Goal: Transaction & Acquisition: Purchase product/service

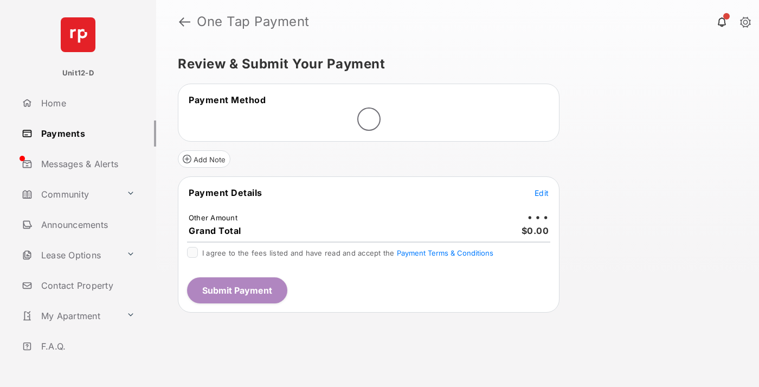
click at [542, 192] on span "Edit" at bounding box center [541, 192] width 14 height 9
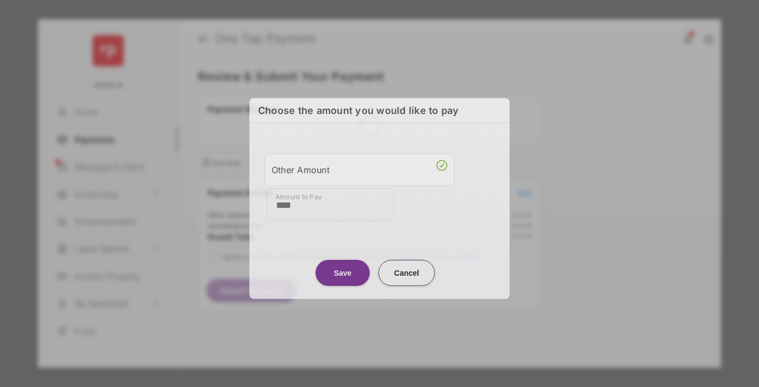
type input "****"
click at [343, 269] on button "Save" at bounding box center [342, 272] width 54 height 26
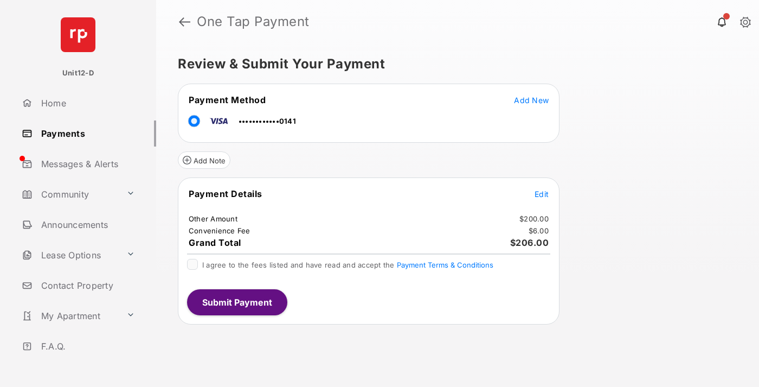
click at [542, 194] on span "Edit" at bounding box center [541, 193] width 14 height 9
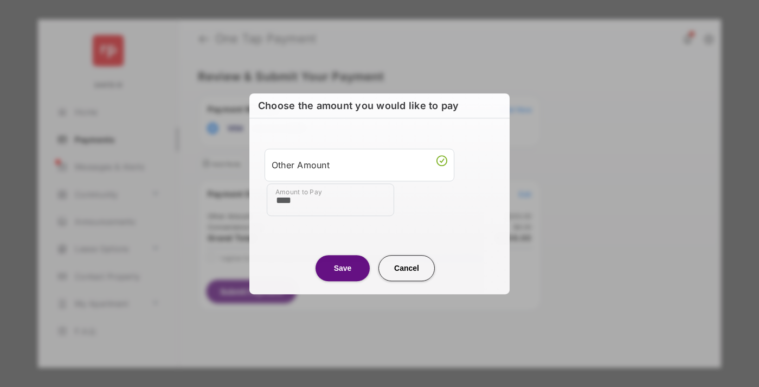
click at [343, 267] on button "Save" at bounding box center [342, 268] width 54 height 26
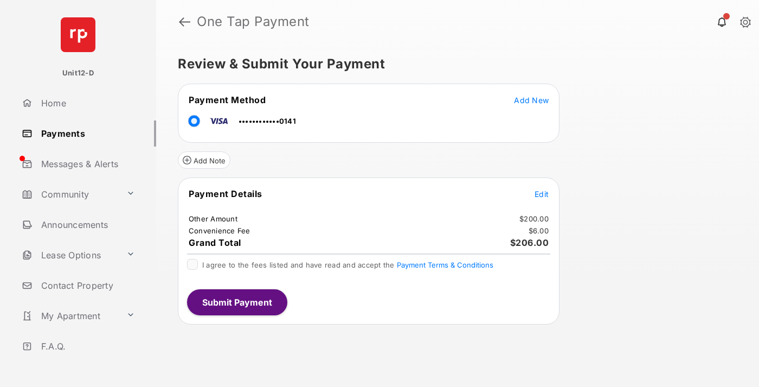
click at [236, 301] on button "Submit Payment" at bounding box center [237, 302] width 100 height 26
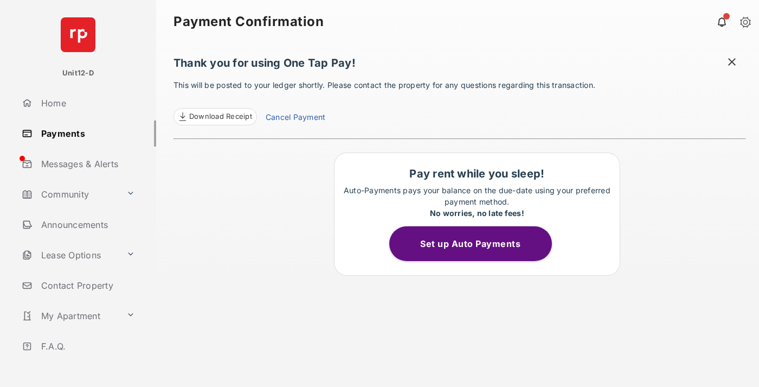
click at [476, 243] on button "Set up Auto Payments" at bounding box center [470, 243] width 163 height 35
